Goal: Find specific page/section: Find specific page/section

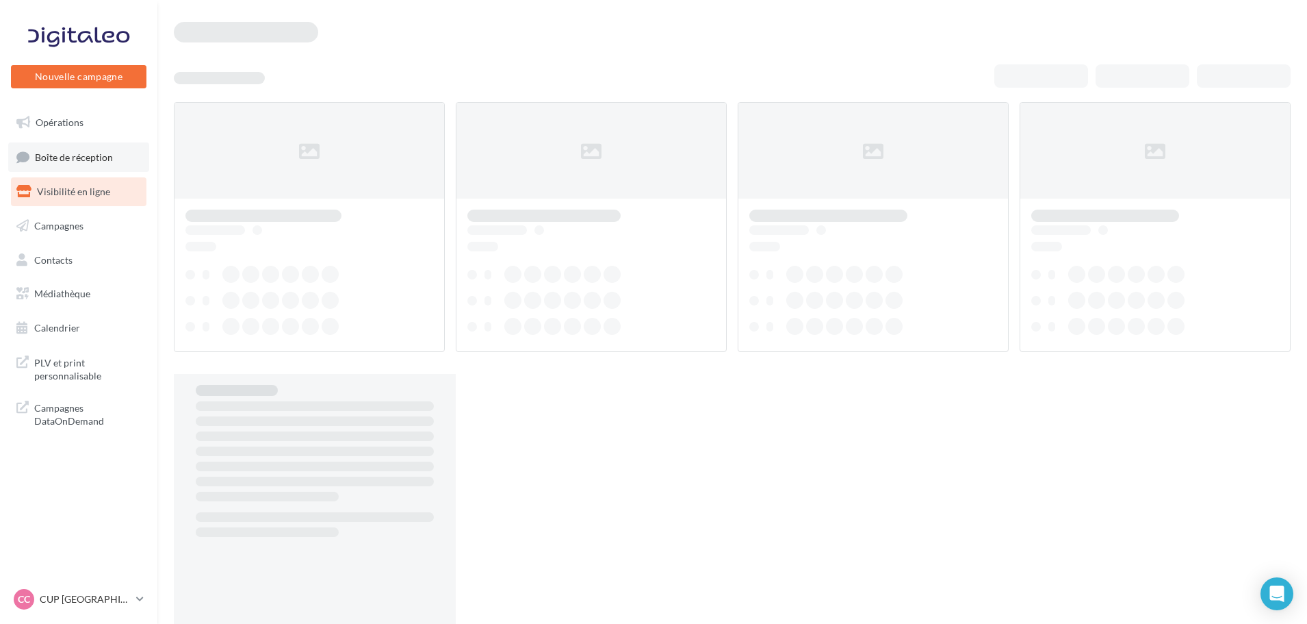
click at [99, 168] on link "Boîte de réception" at bounding box center [78, 156] width 141 height 29
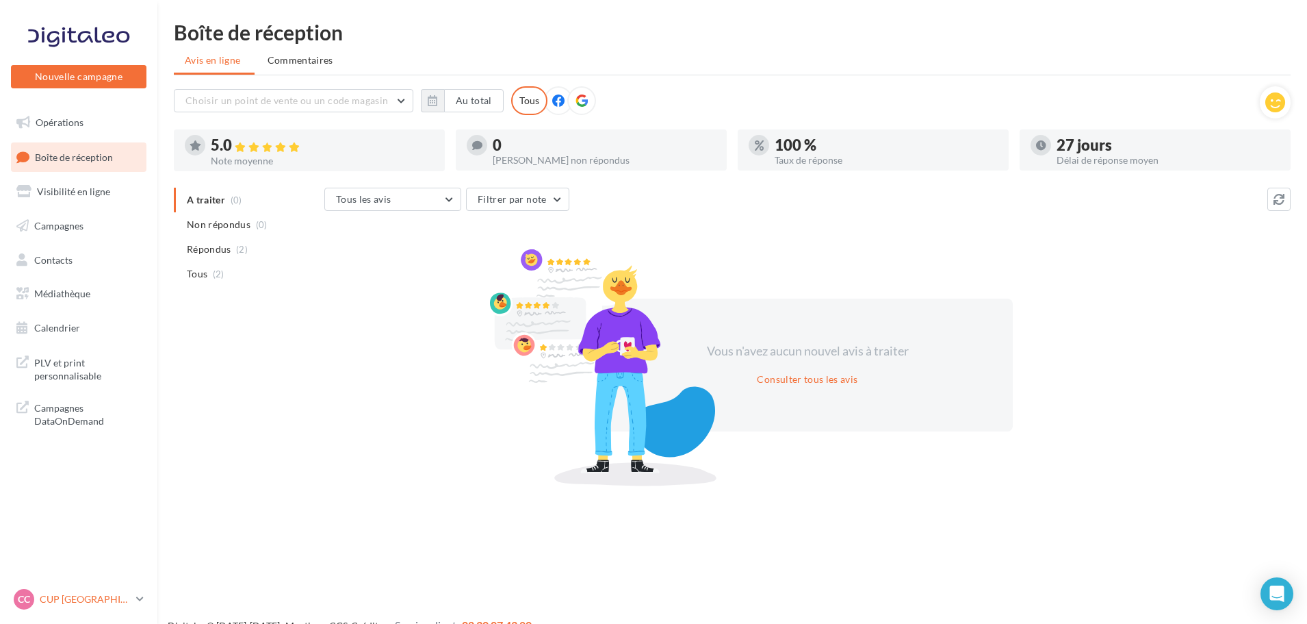
click at [80, 605] on p "CUP [GEOGRAPHIC_DATA]" at bounding box center [85, 599] width 91 height 14
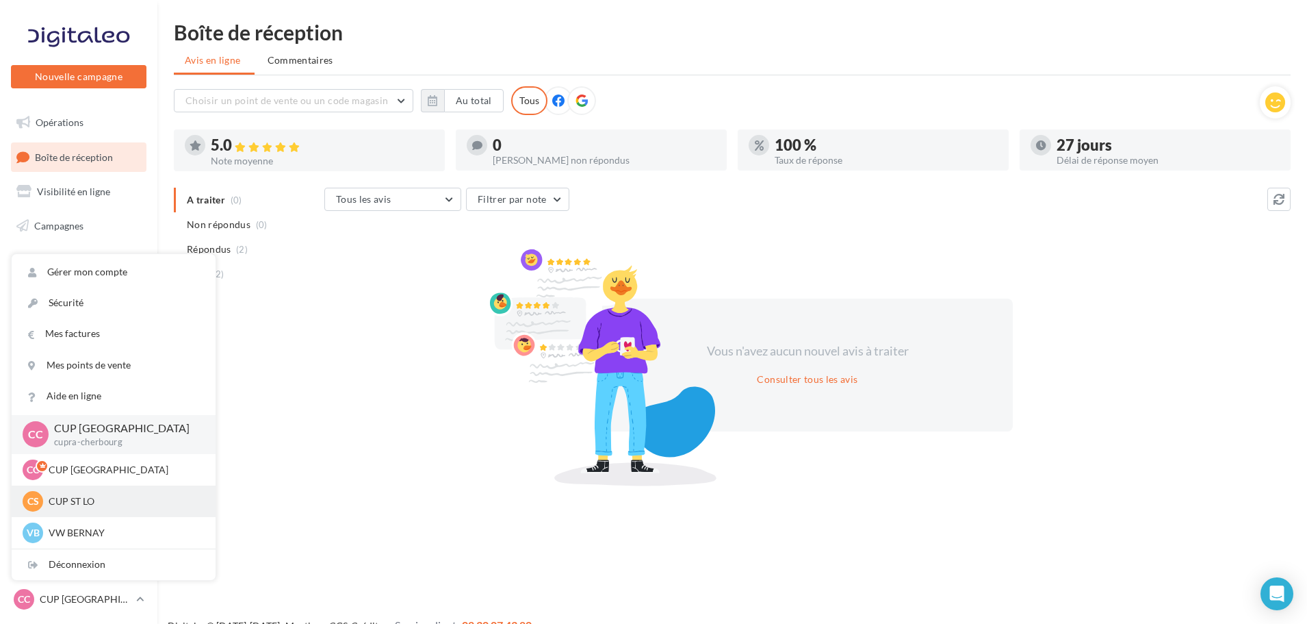
click at [71, 495] on p "CUP ST LO" at bounding box center [124, 501] width 151 height 14
